Goal: Transaction & Acquisition: Purchase product/service

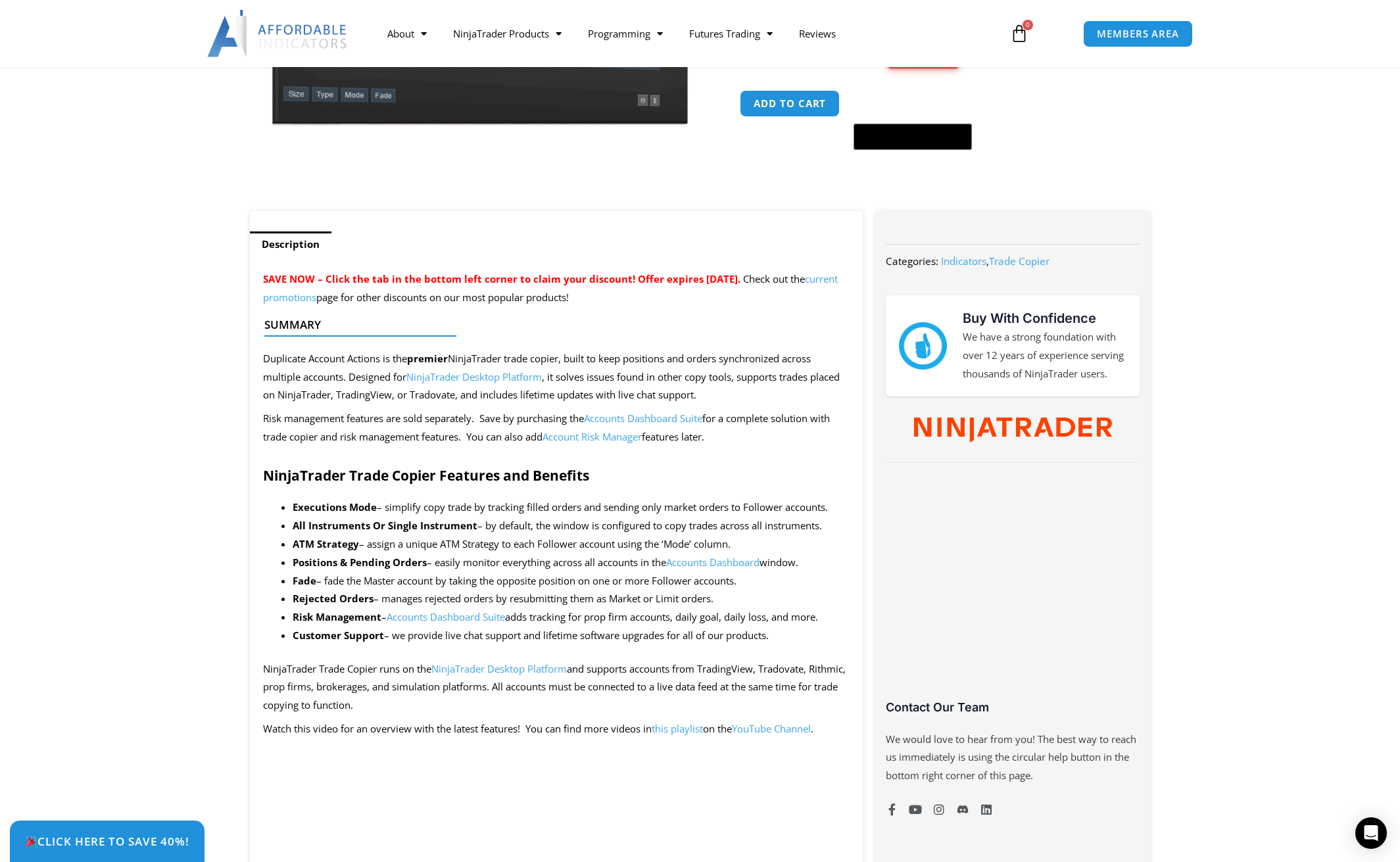
scroll to position [263, 0]
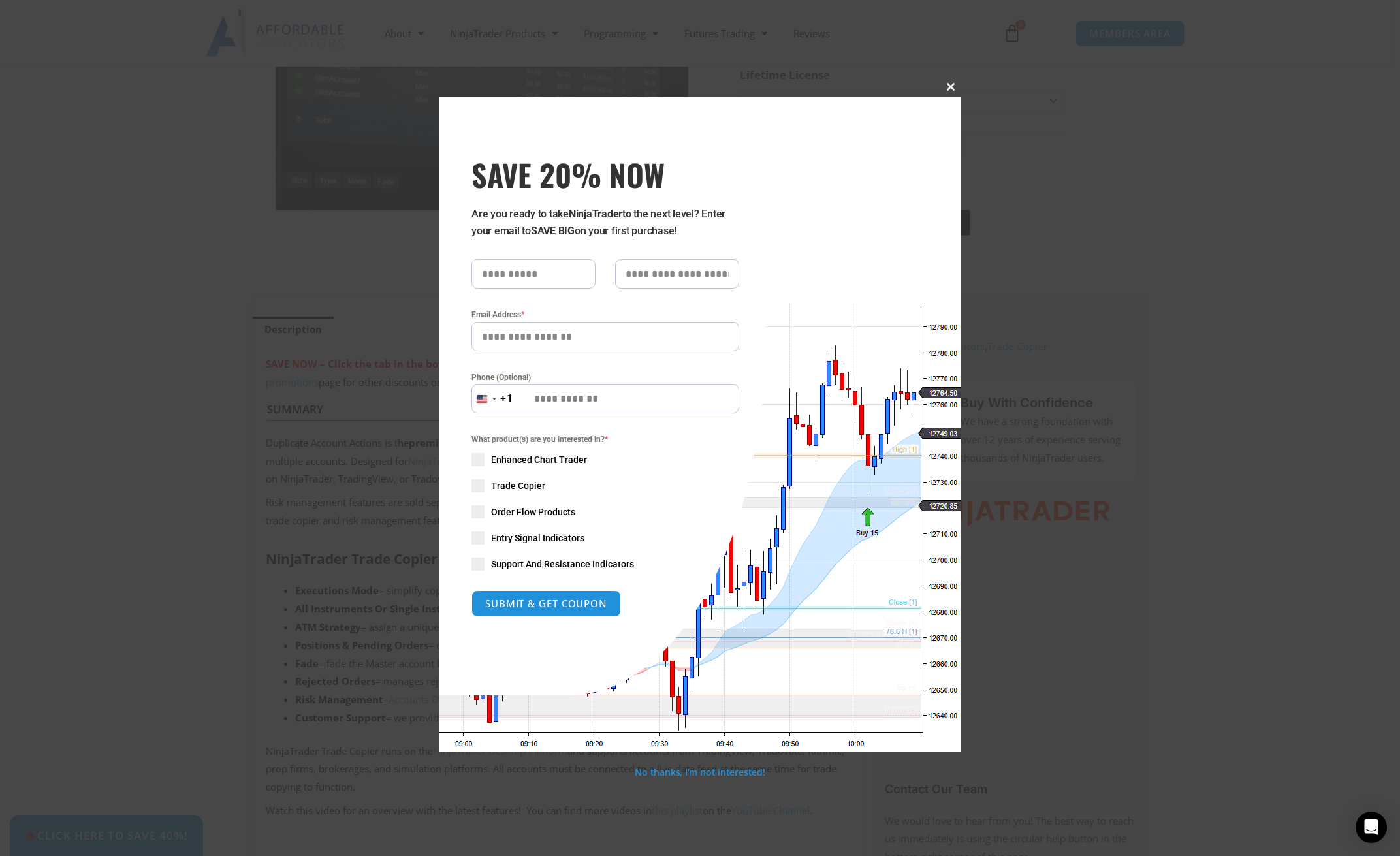
click at [952, 85] on span "SAVE 20% NOW popup" at bounding box center [951, 87] width 21 height 8
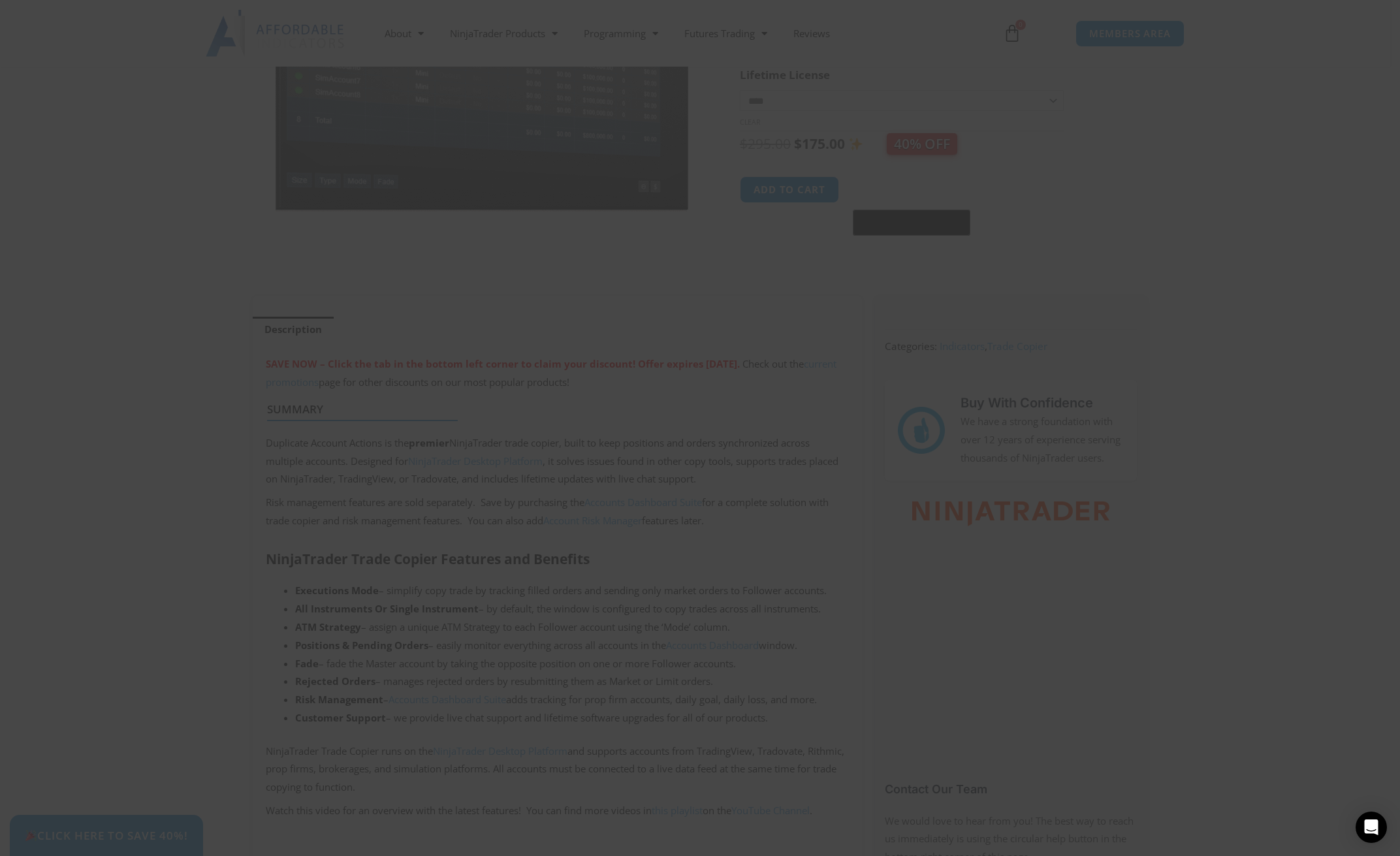
click at [952, 85] on span "SAVE 20% NOW popup" at bounding box center [951, 87] width 21 height 8
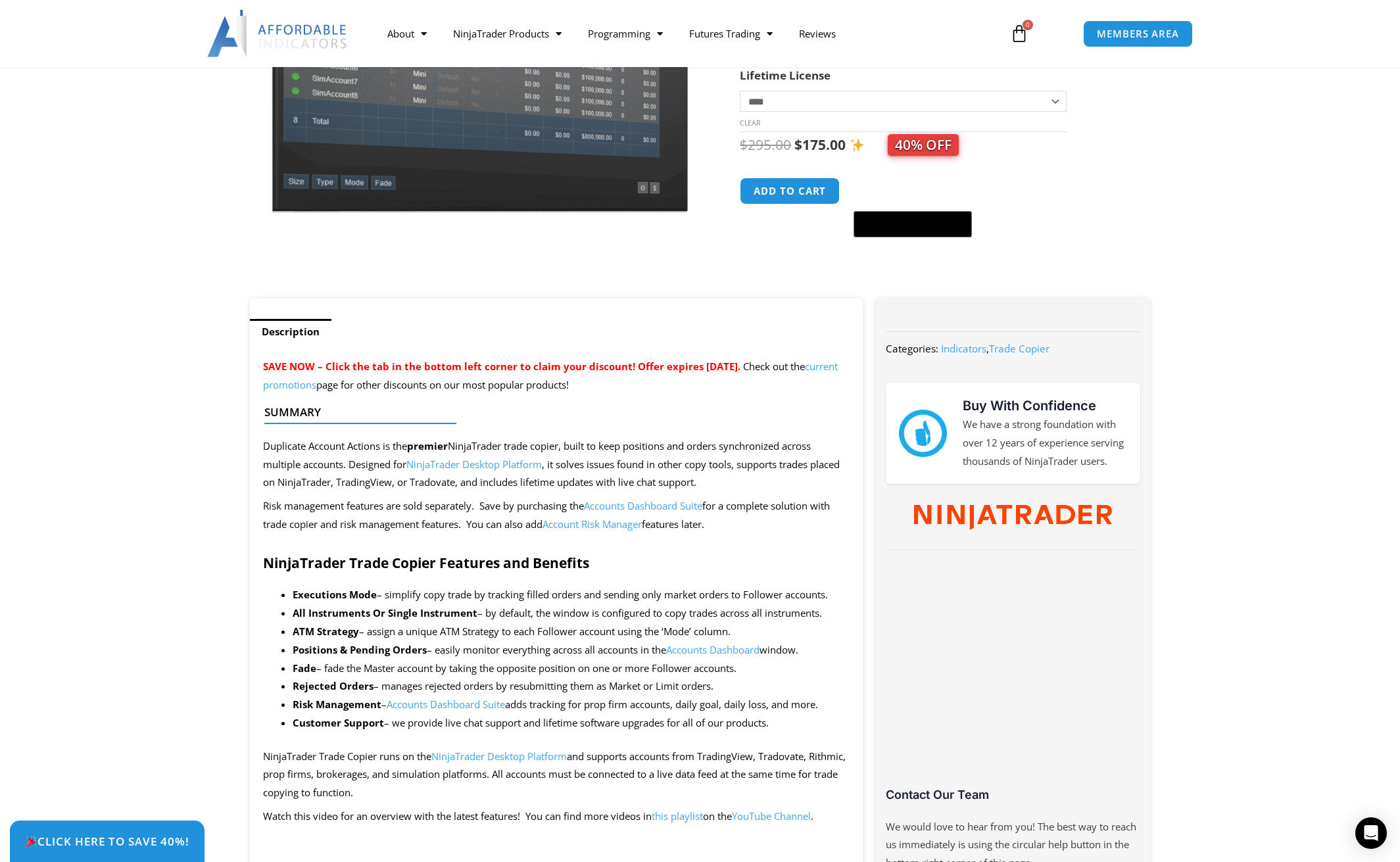
scroll to position [0, 0]
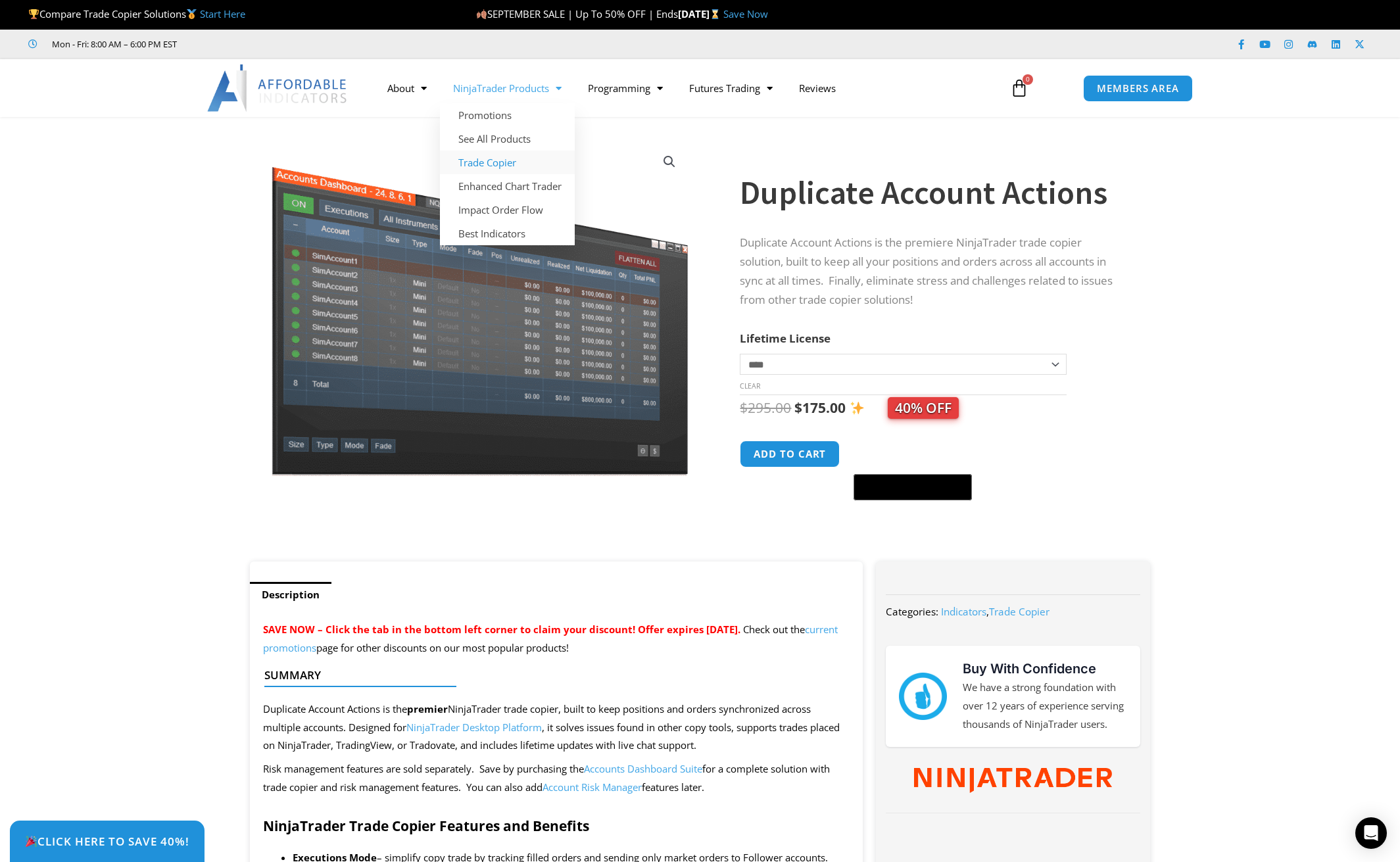
click at [491, 165] on link "Trade Copier" at bounding box center [507, 162] width 135 height 23
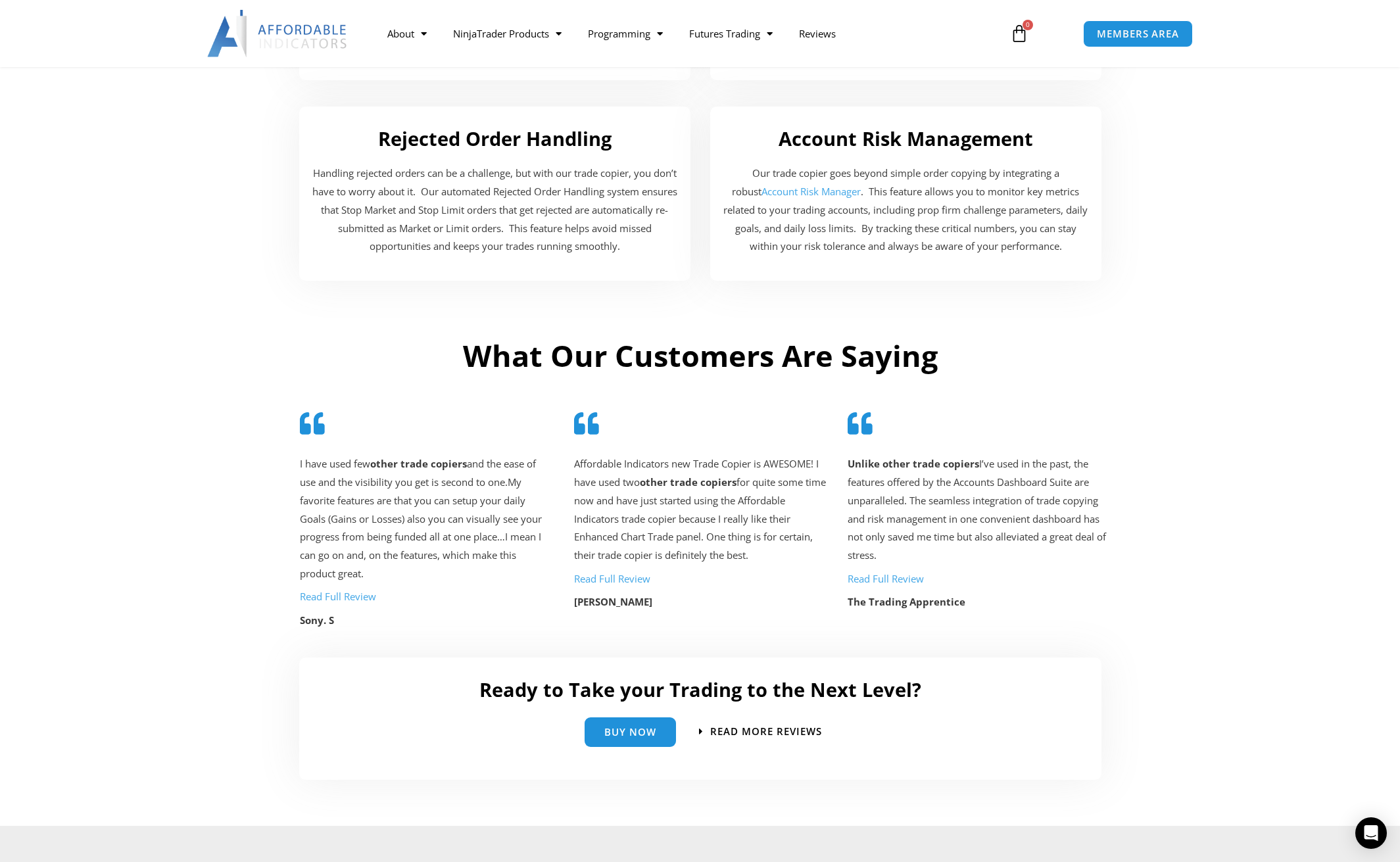
scroll to position [2703, 0]
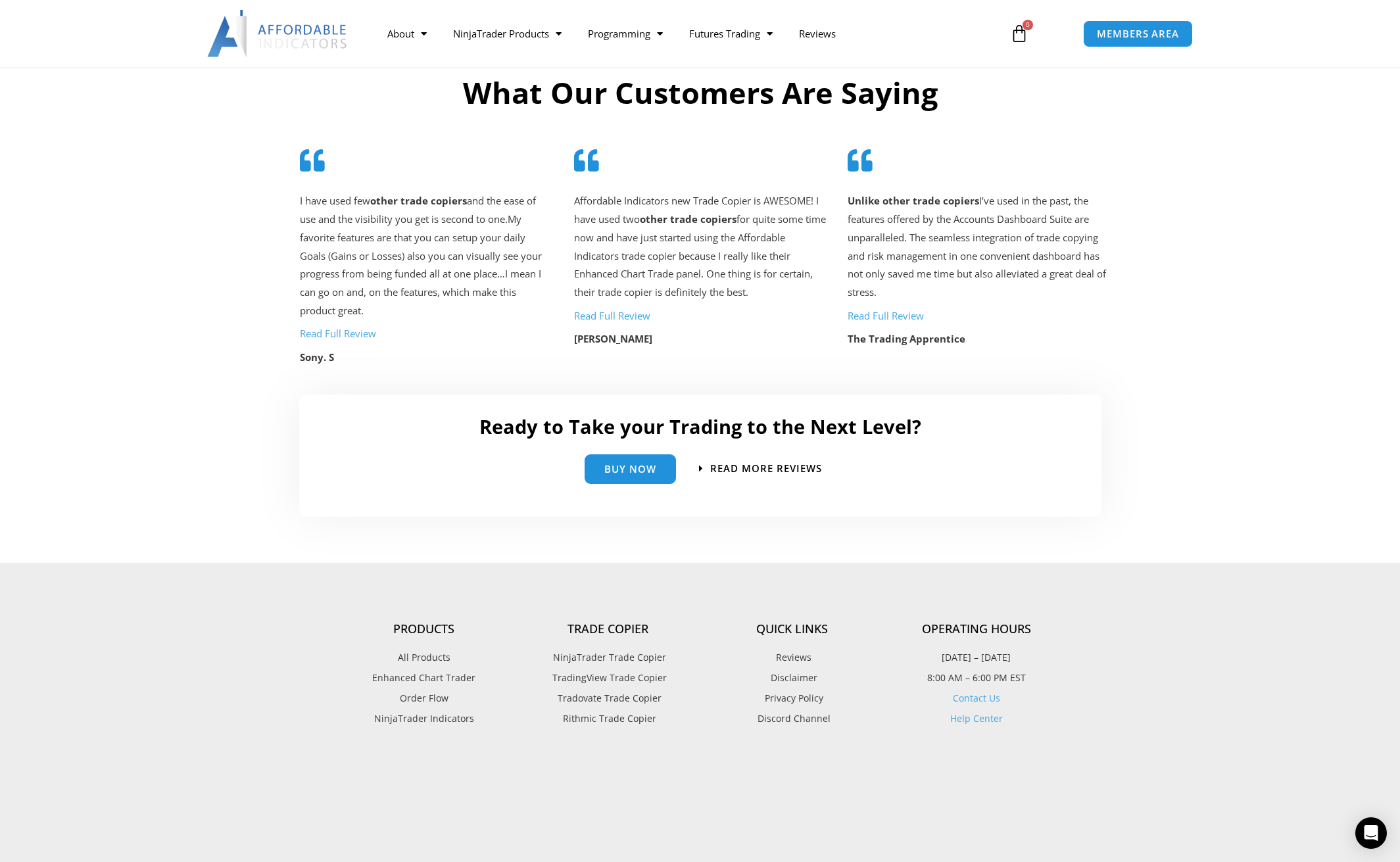
click at [765, 250] on p "Affordable Indicators new Trade Copier is AWESOME! I have used two other trade …" at bounding box center [700, 247] width 252 height 110
click at [619, 463] on span "Buy Now" at bounding box center [631, 464] width 52 height 10
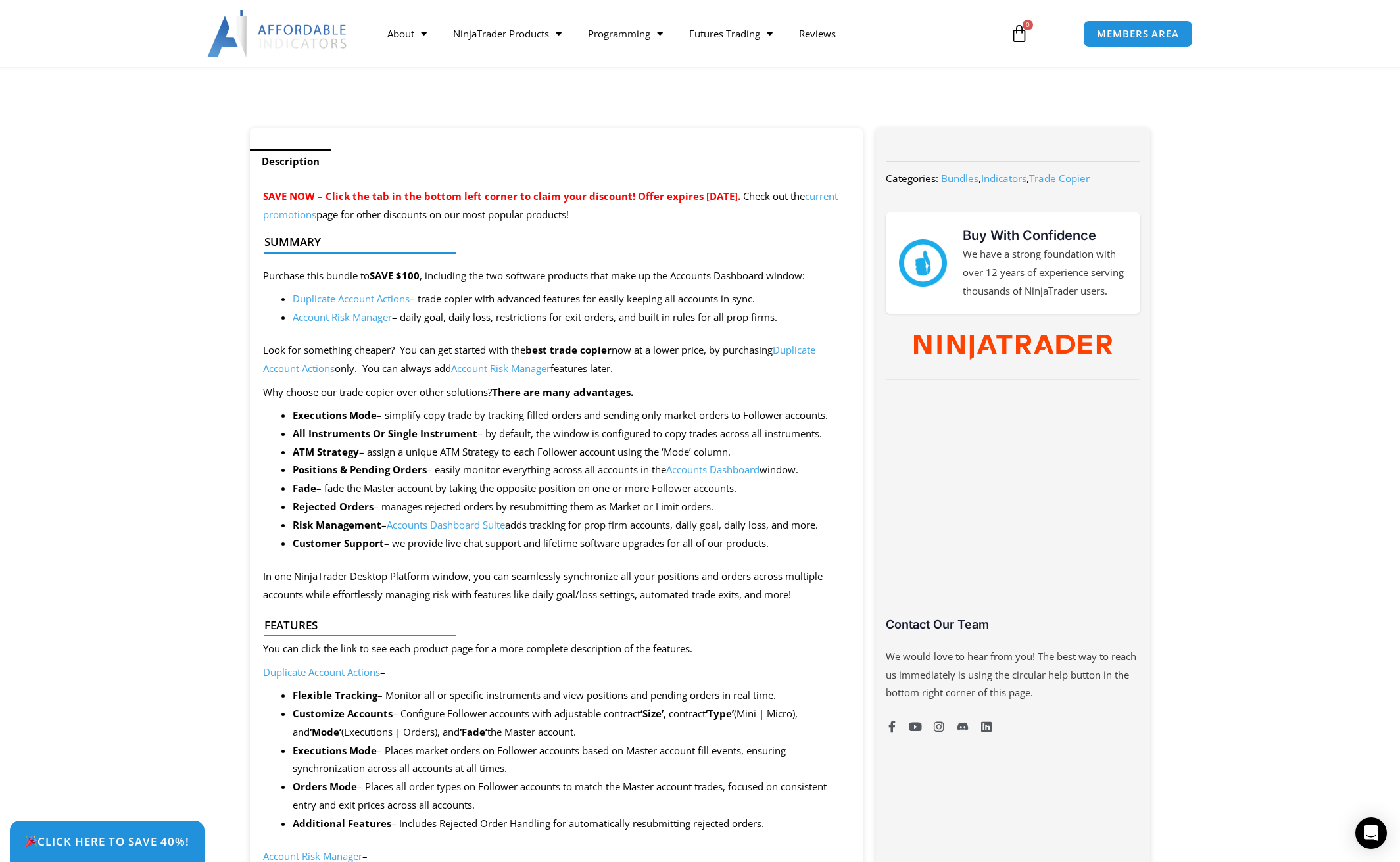
scroll to position [347, 0]
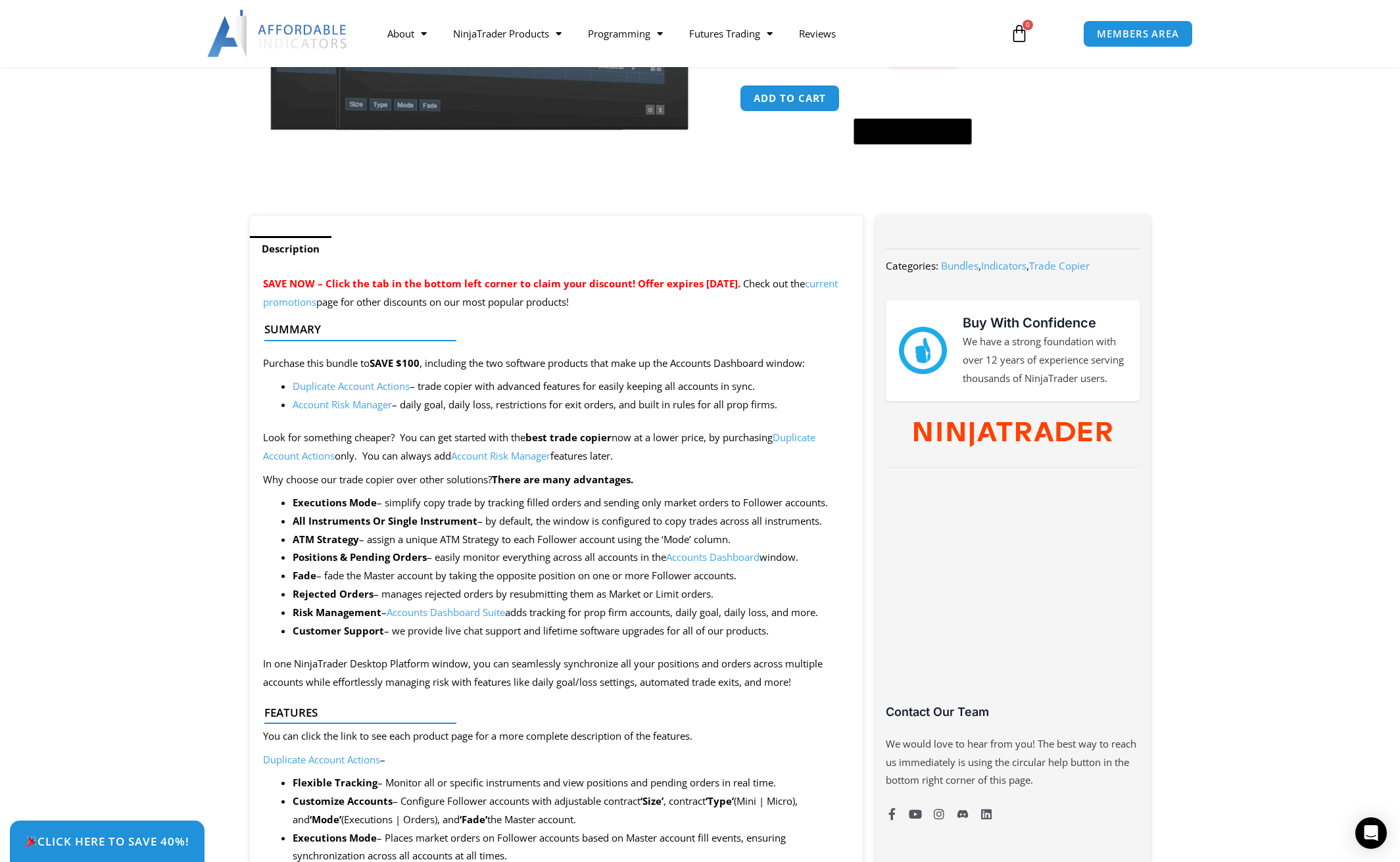
click at [927, 342] on img at bounding box center [922, 350] width 48 height 48
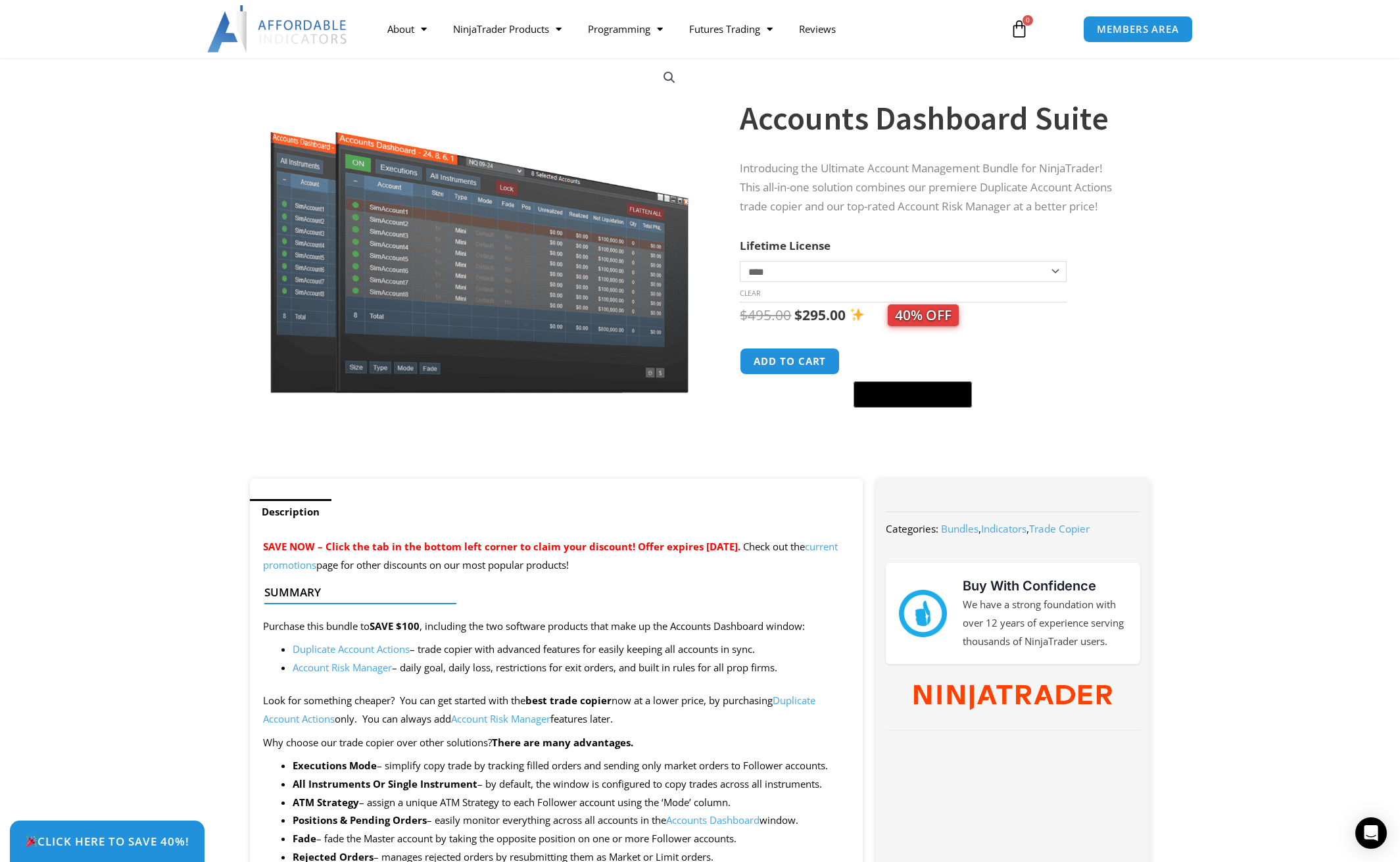
scroll to position [0, 0]
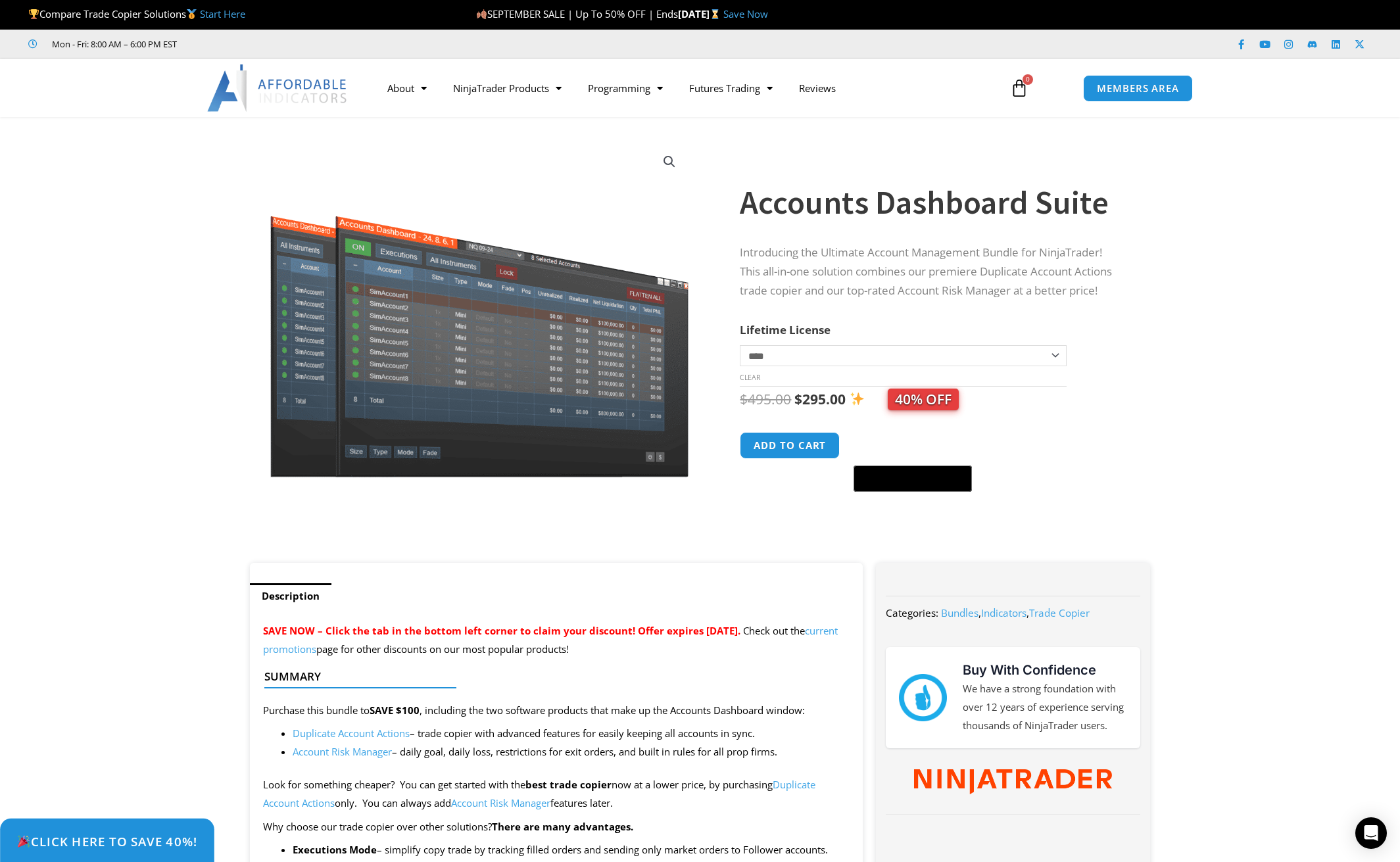
click at [144, 839] on span "Click Here to save 40%!" at bounding box center [107, 840] width 181 height 12
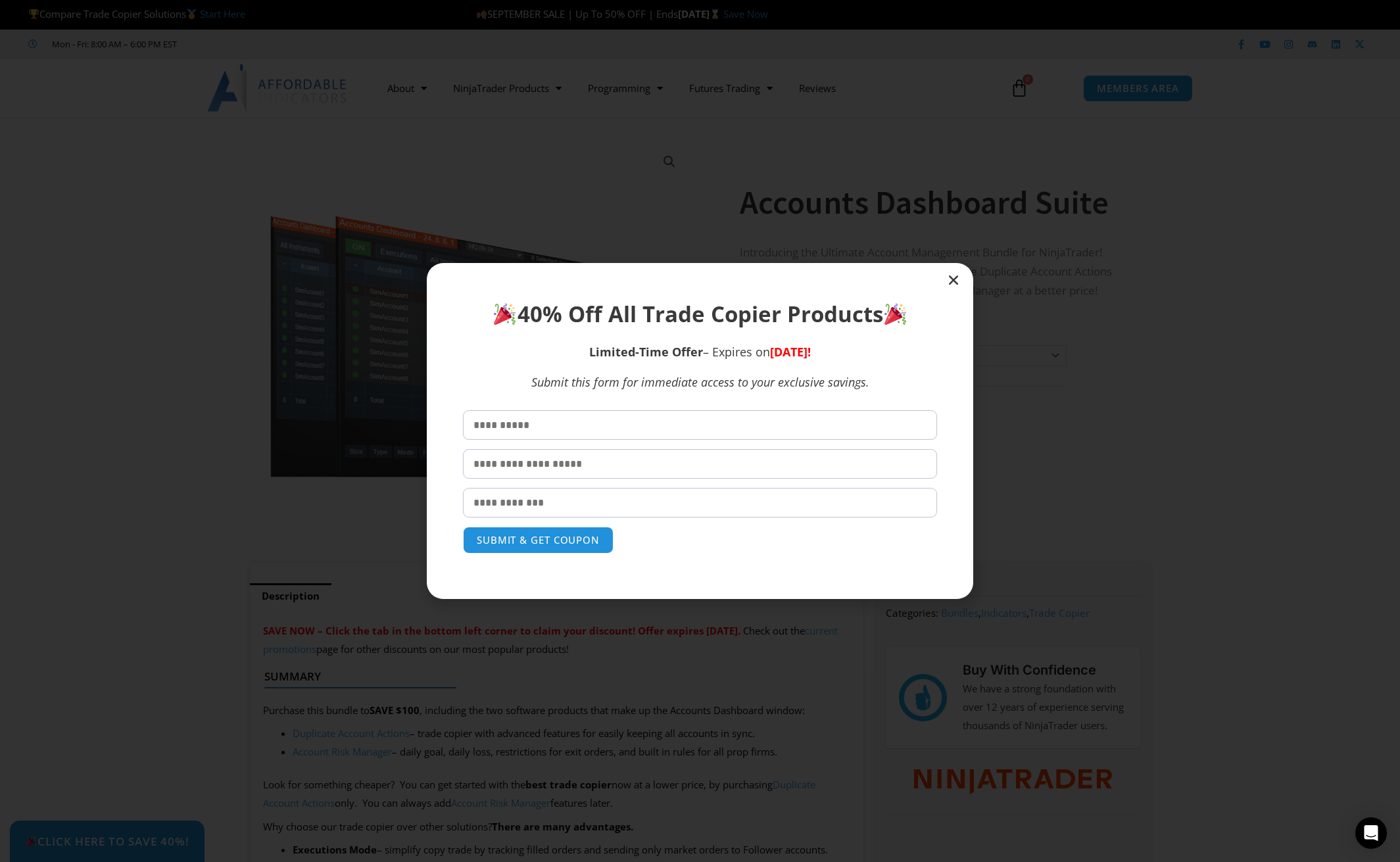
click at [555, 426] on input "text" at bounding box center [699, 425] width 474 height 30
type input "*****"
type input "**********"
click at [527, 541] on button "SUBMIT & GET COUPON" at bounding box center [539, 540] width 158 height 28
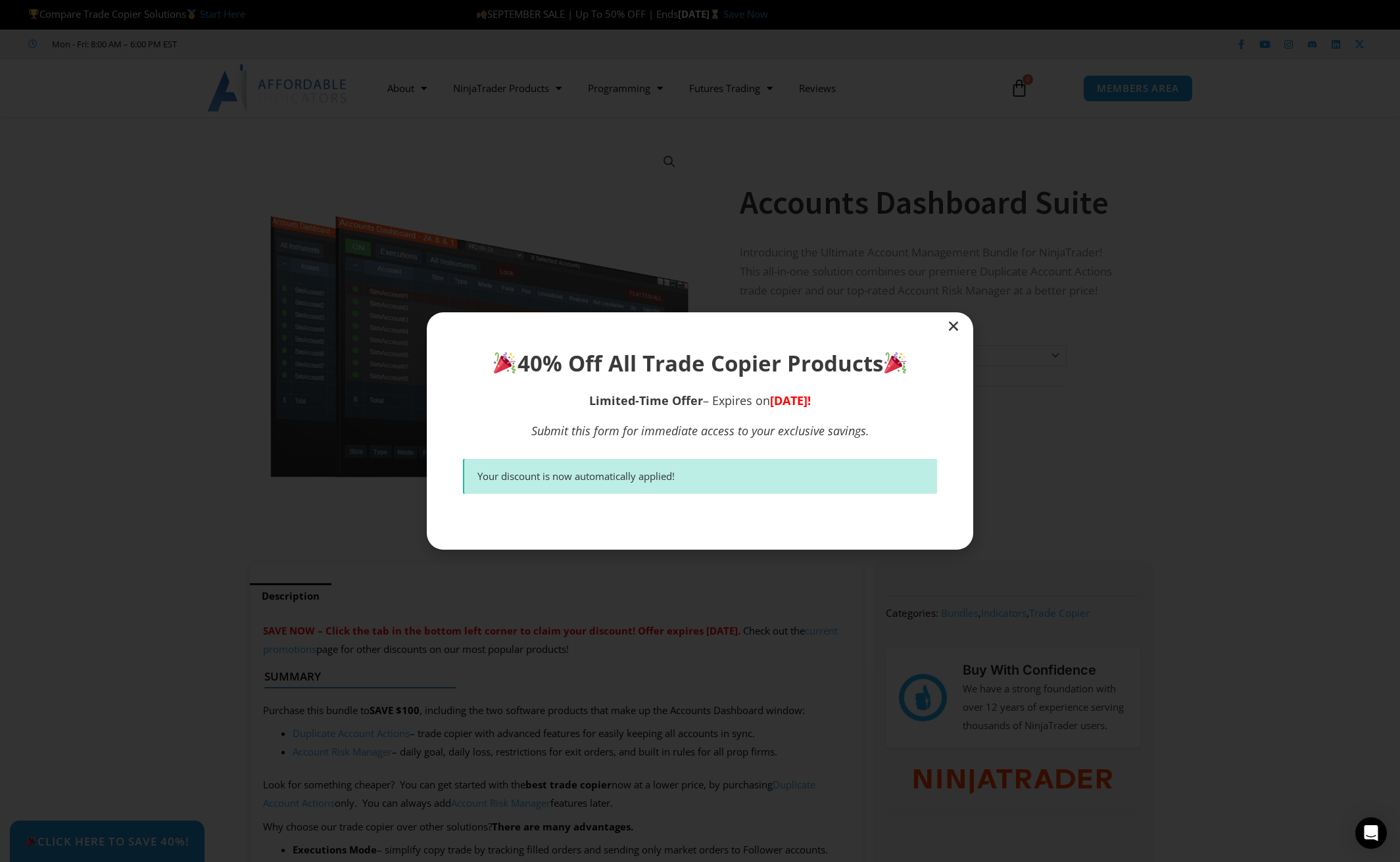
click at [956, 327] on icon "Close" at bounding box center [954, 326] width 13 height 13
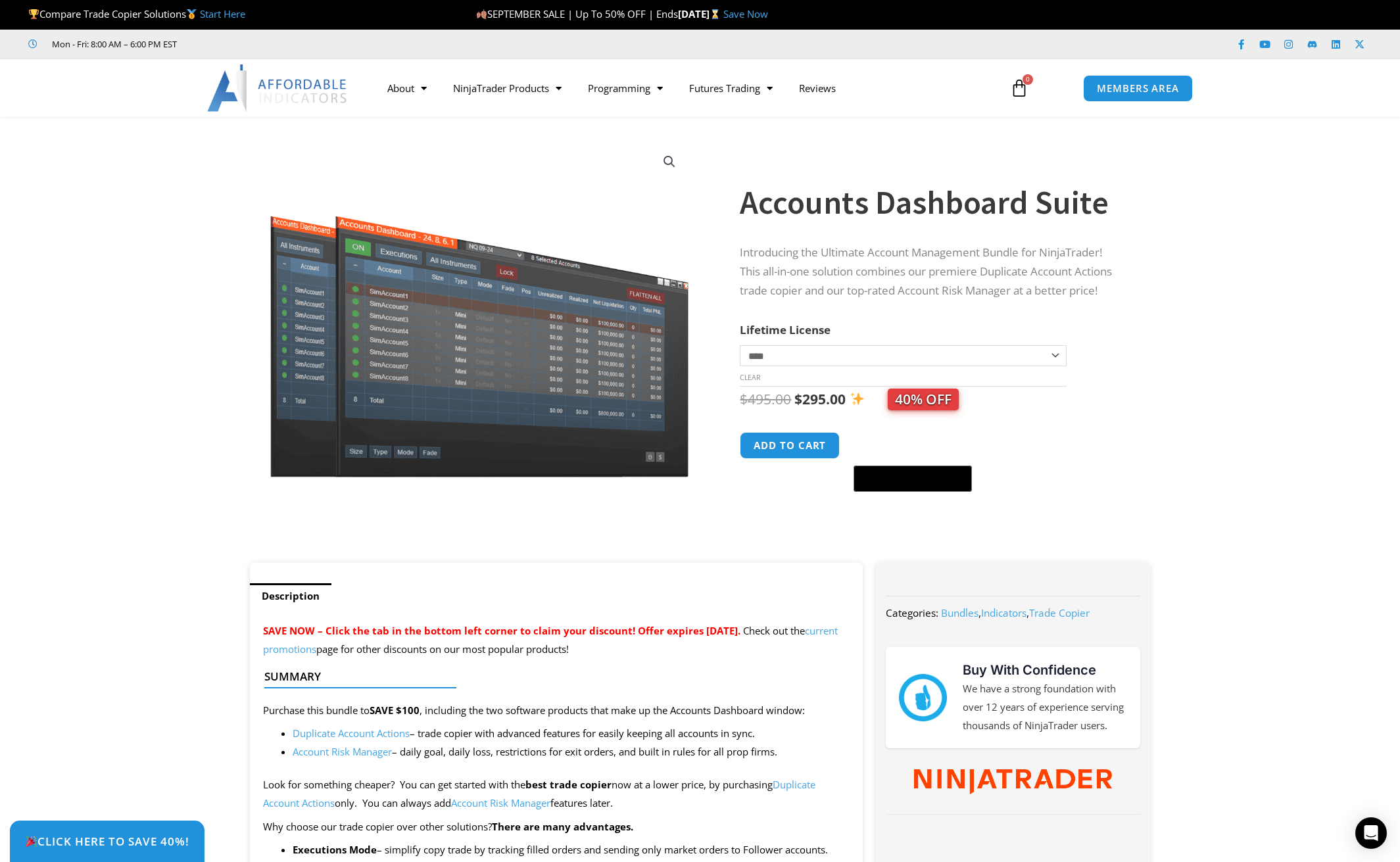
click at [915, 403] on span "40% OFF" at bounding box center [924, 399] width 71 height 22
click at [389, 640] on p "SAVE NOW – Click the tab in the bottom left corner to claim your discount! Offe…" at bounding box center [556, 641] width 587 height 37
click at [386, 648] on link "current promotions" at bounding box center [551, 639] width 575 height 31
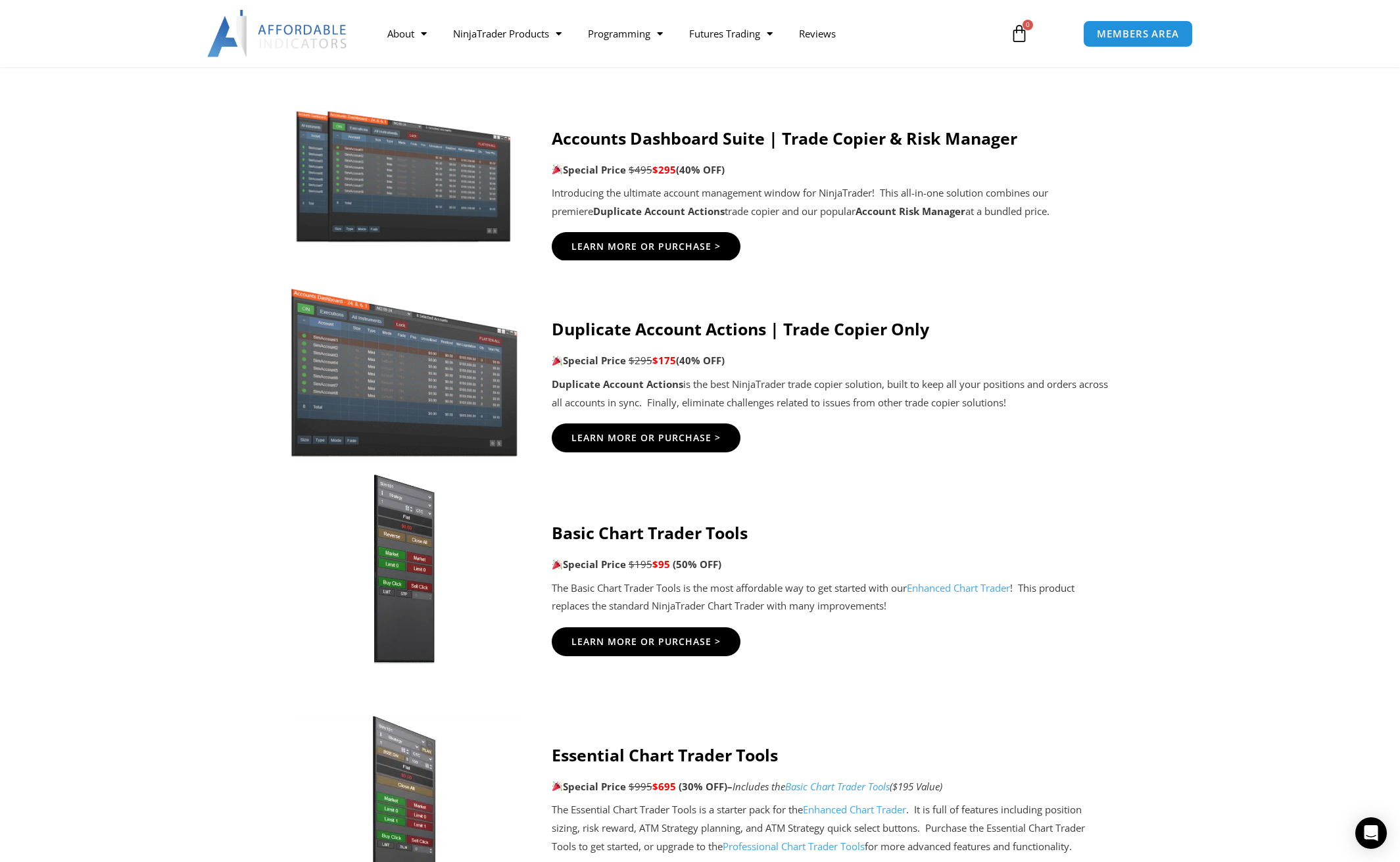
scroll to position [613, 0]
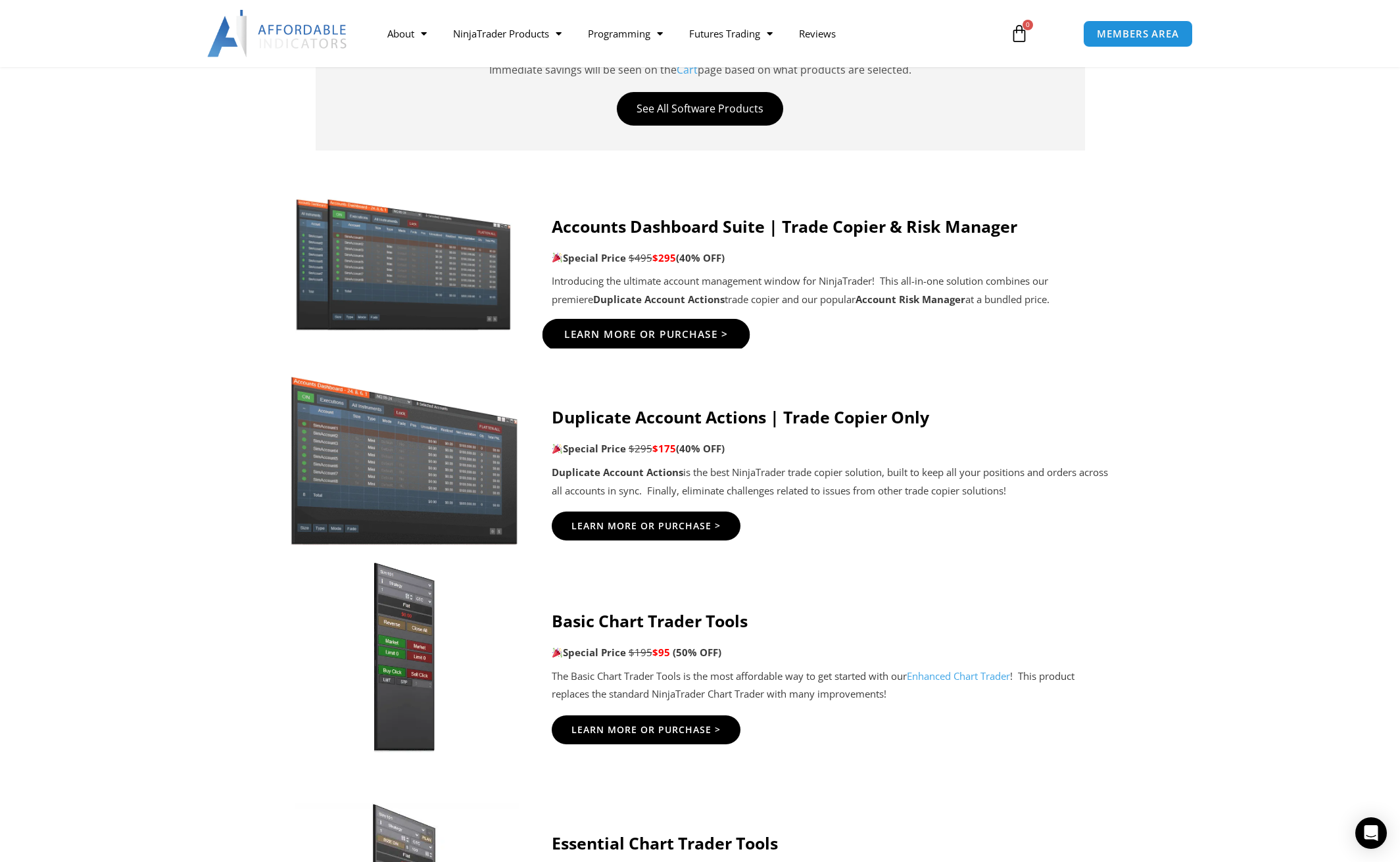
click at [687, 330] on span "Learn More Or Purchase >" at bounding box center [646, 335] width 165 height 10
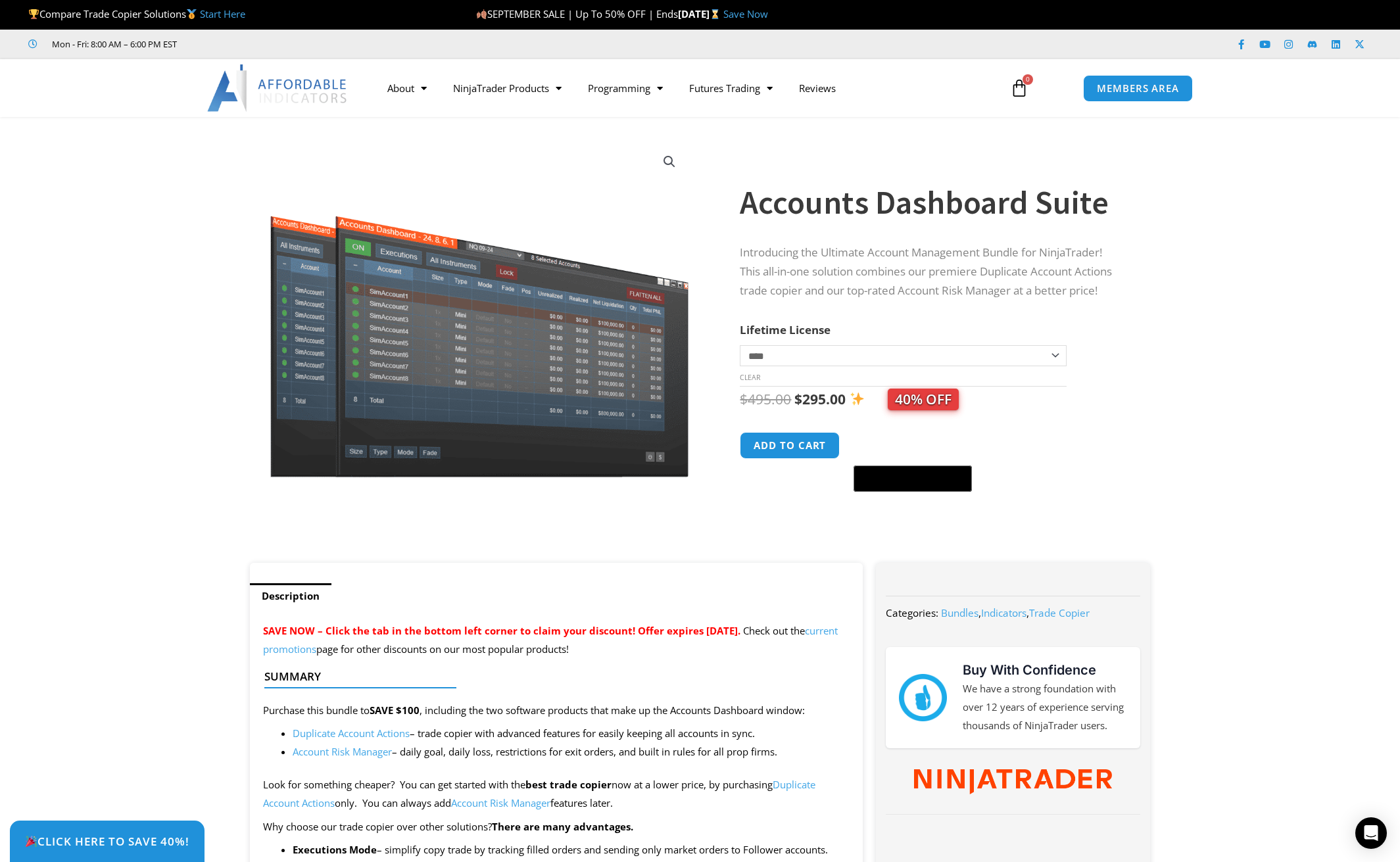
click at [924, 391] on span "40% OFF" at bounding box center [924, 399] width 71 height 22
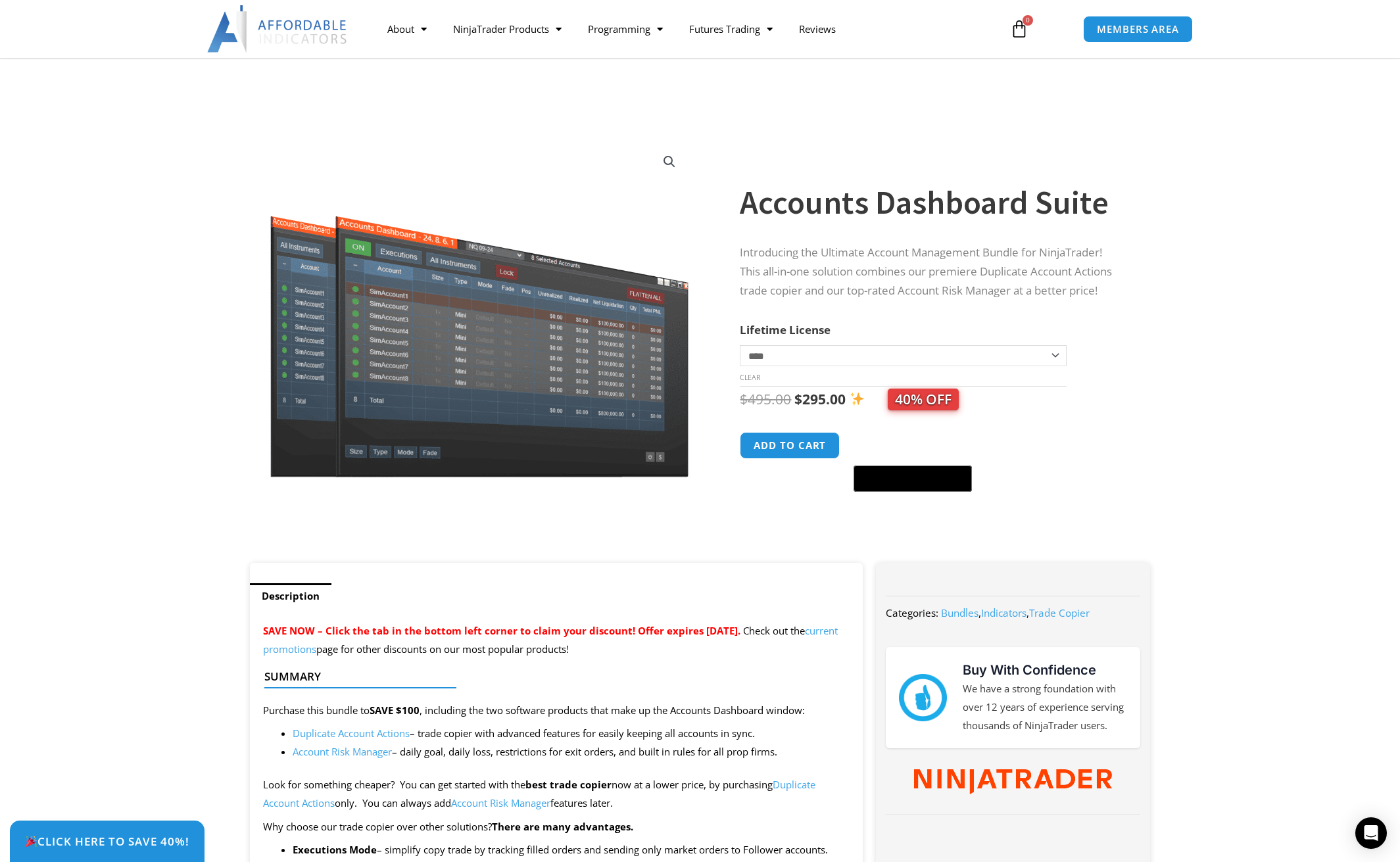
scroll to position [175, 0]
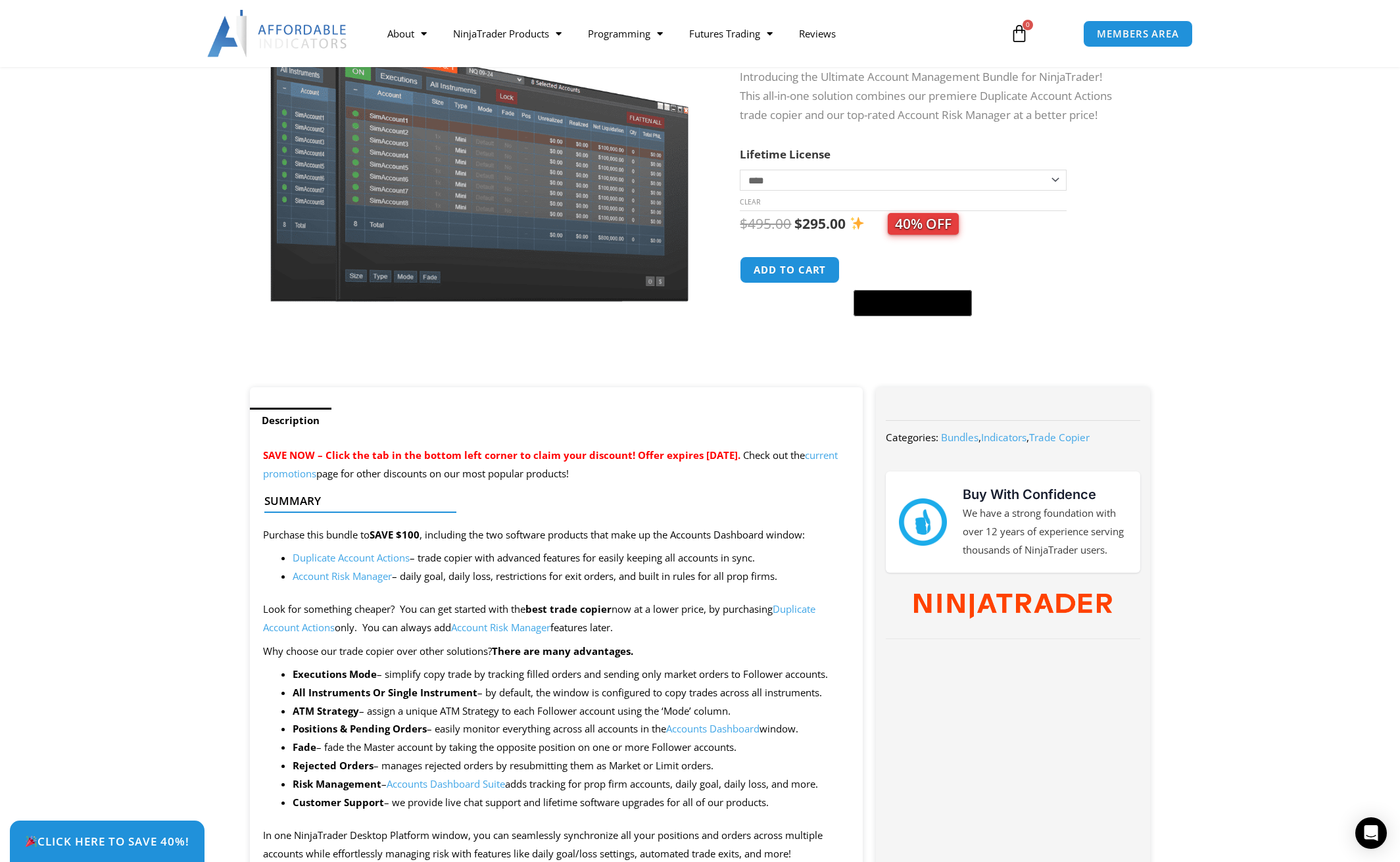
click at [540, 630] on link "Account Risk Manager" at bounding box center [501, 627] width 99 height 13
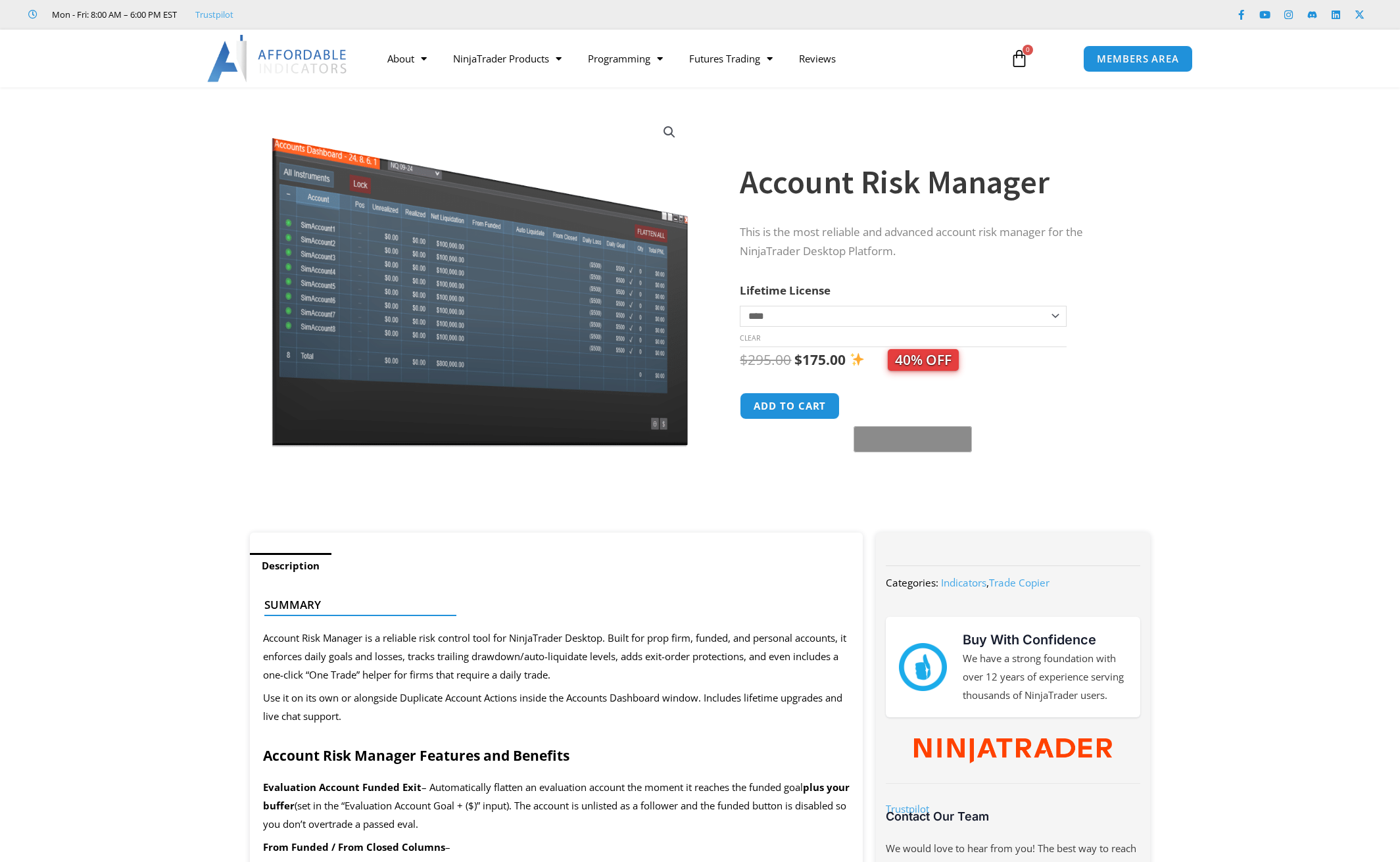
scroll to position [175, 0]
